Goal: Contribute content: Add original content to the website for others to see

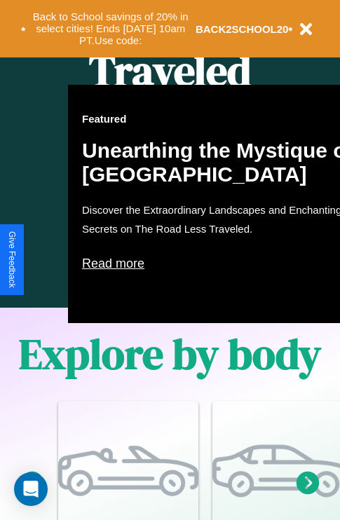
scroll to position [901, 0]
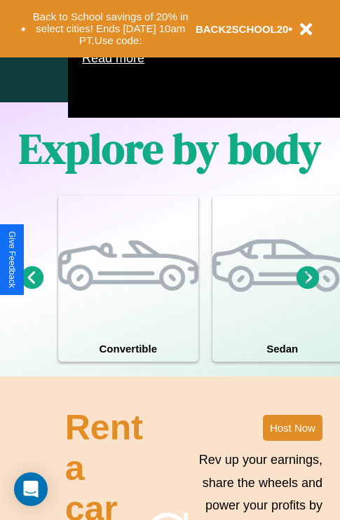
click at [308, 289] on icon at bounding box center [308, 277] width 23 height 23
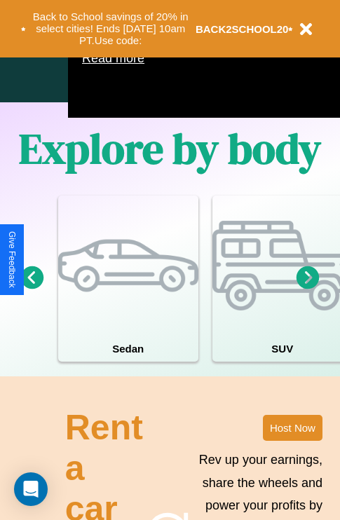
click at [308, 289] on icon at bounding box center [308, 277] width 23 height 23
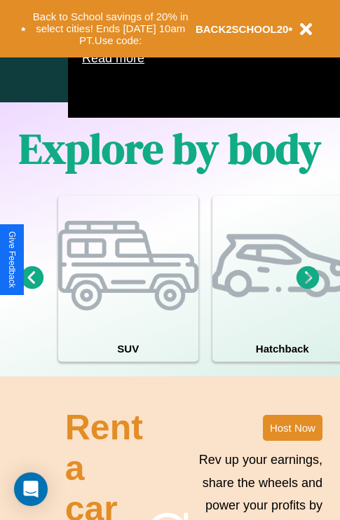
click at [308, 289] on icon at bounding box center [308, 277] width 23 height 23
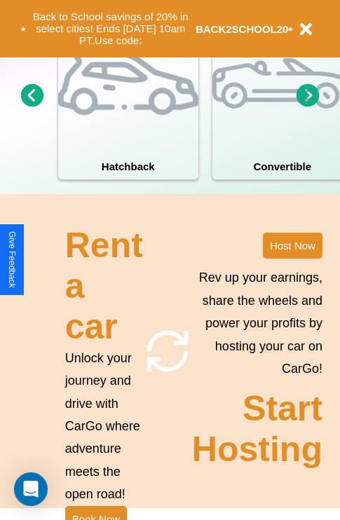
scroll to position [1093, 0]
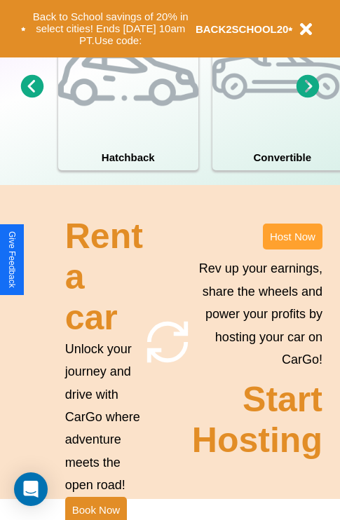
click at [292, 250] on button "Host Now" at bounding box center [293, 237] width 60 height 26
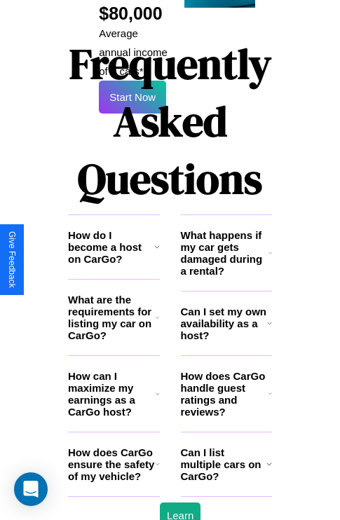
scroll to position [2283, 0]
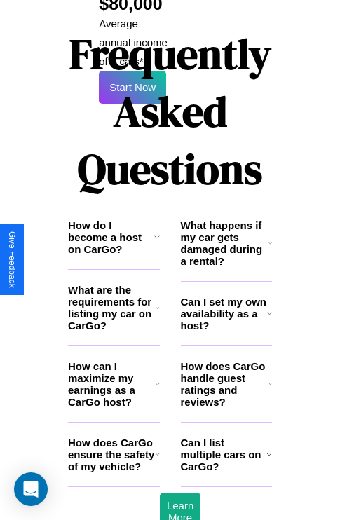
click at [156, 231] on icon at bounding box center [157, 236] width 6 height 11
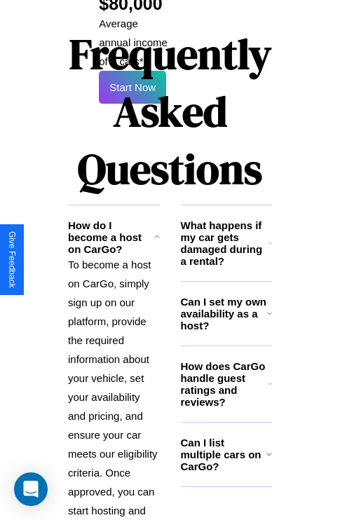
click at [270, 238] on icon at bounding box center [271, 243] width 4 height 11
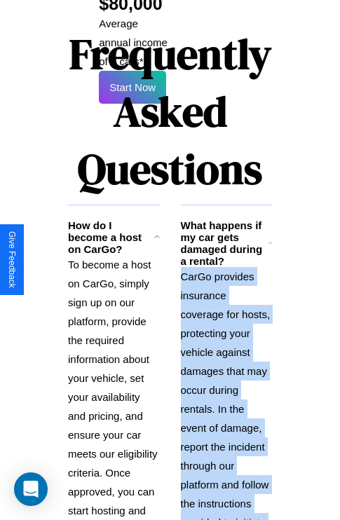
scroll to position [2513, 0]
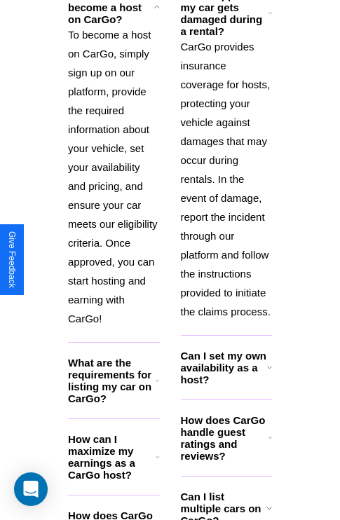
click at [114, 510] on h3 "How does CarGo ensure the safety of my vehicle?" at bounding box center [112, 528] width 88 height 36
click at [269, 362] on icon at bounding box center [269, 367] width 5 height 11
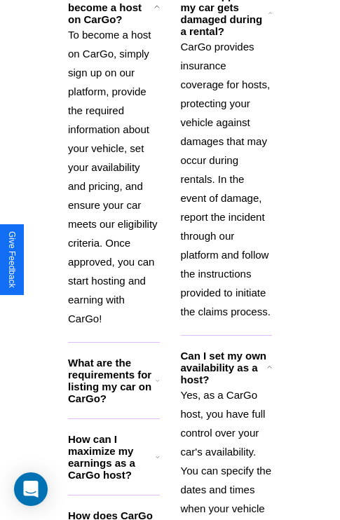
click at [226, 147] on p "CarGo provides insurance coverage for hosts, protecting your vehicle against da…" at bounding box center [227, 179] width 92 height 284
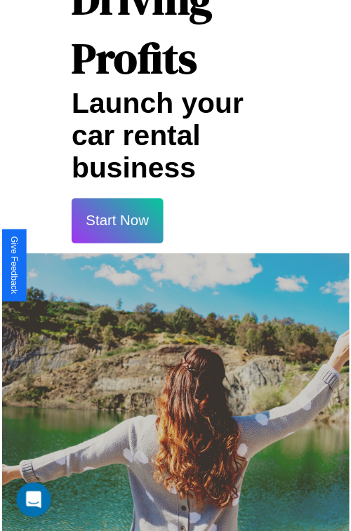
scroll to position [25, 0]
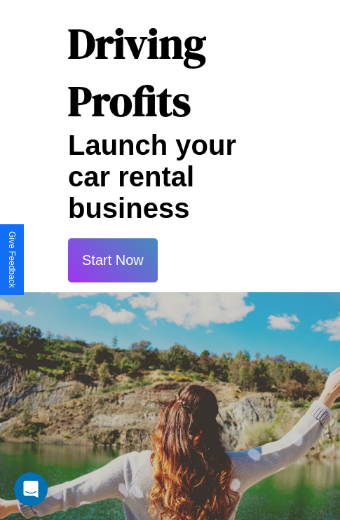
click at [112, 260] on button "Start Now" at bounding box center [113, 260] width 90 height 44
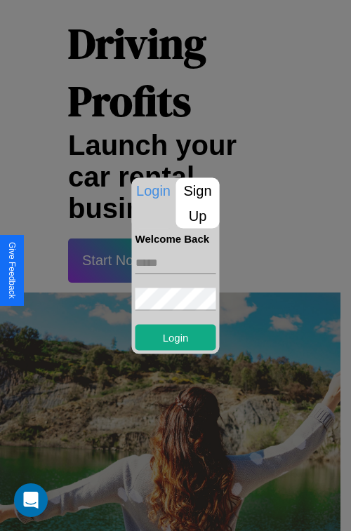
click at [197, 203] on p "Sign Up" at bounding box center [197, 202] width 43 height 50
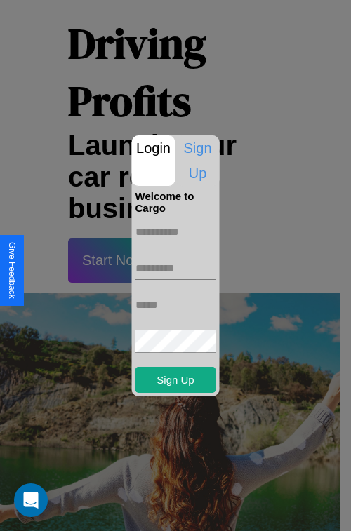
click at [175, 231] on input "text" at bounding box center [175, 232] width 81 height 22
type input "*****"
click at [175, 268] on input "text" at bounding box center [175, 268] width 81 height 22
type input "*******"
click at [175, 304] on input "text" at bounding box center [175, 305] width 81 height 22
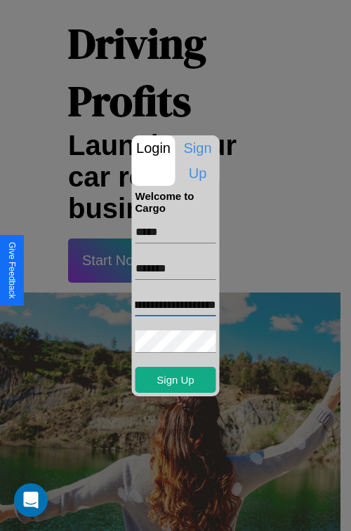
scroll to position [0, 55]
type input "**********"
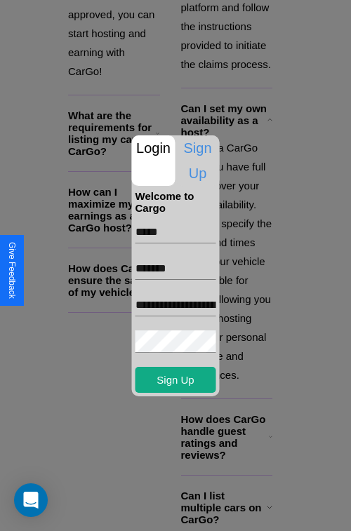
click at [180, 512] on div at bounding box center [175, 265] width 351 height 531
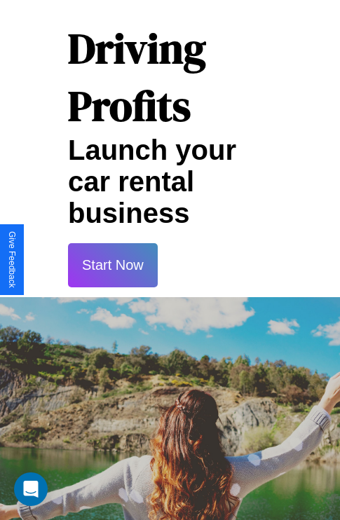
click at [112, 265] on button "Start Now" at bounding box center [113, 265] width 90 height 44
